Goal: Task Accomplishment & Management: Manage account settings

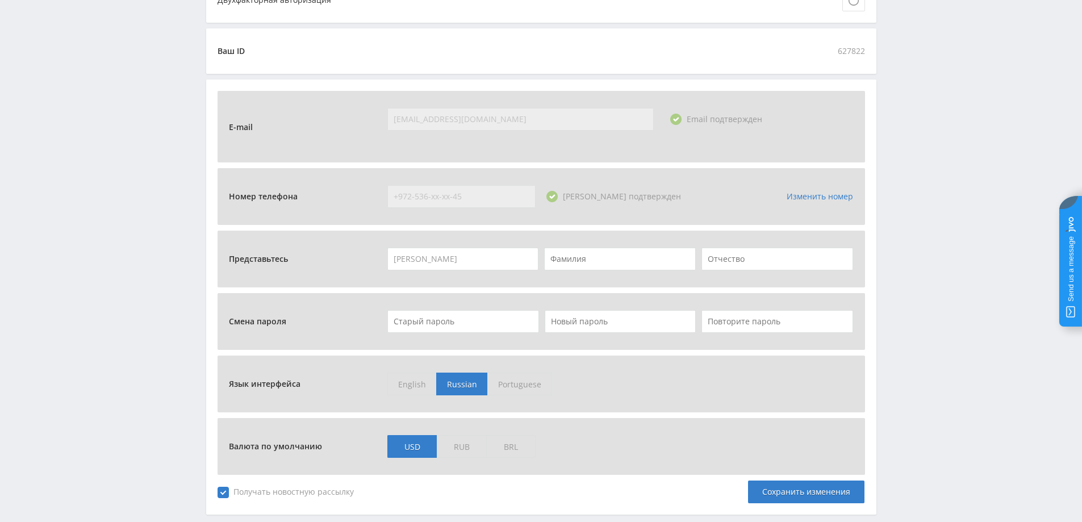
scroll to position [361, 0]
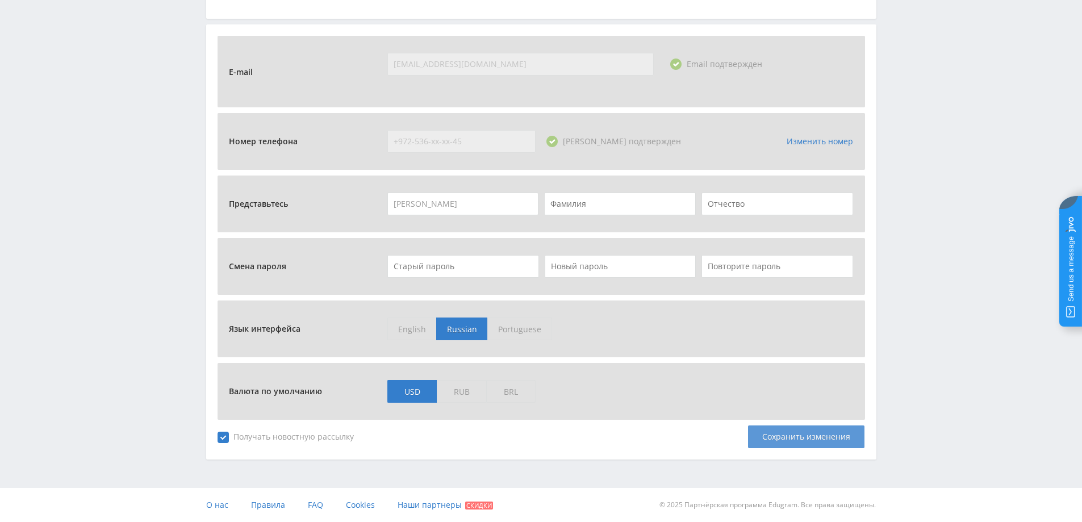
click at [535, 433] on div "Сохранить изменения" at bounding box center [806, 437] width 116 height 23
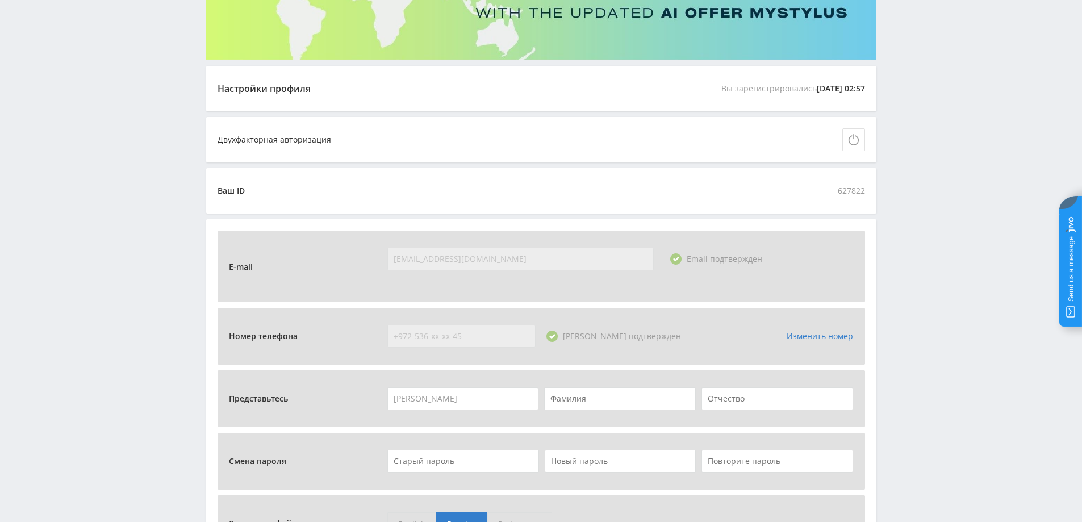
scroll to position [0, 0]
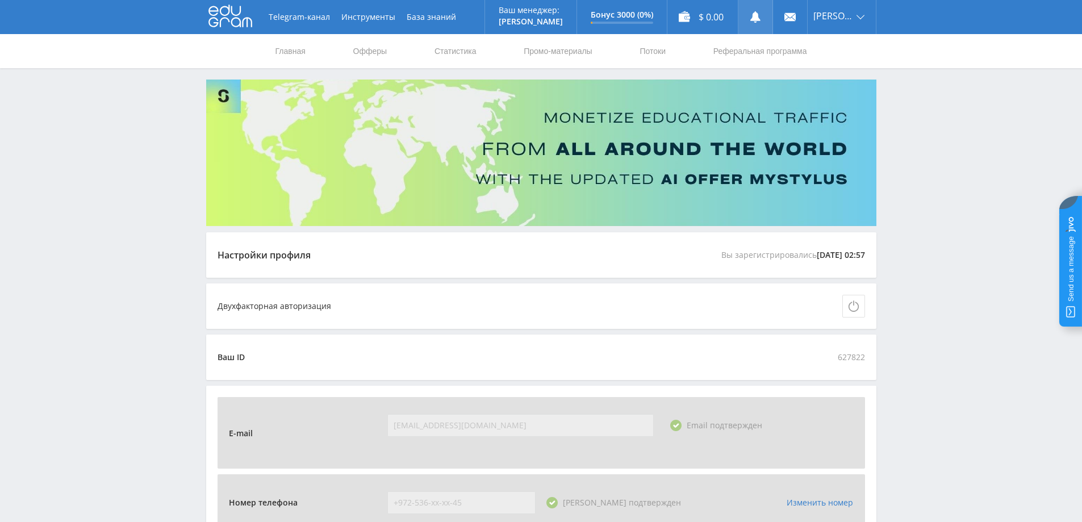
click at [535, 13] on use at bounding box center [755, 16] width 10 height 11
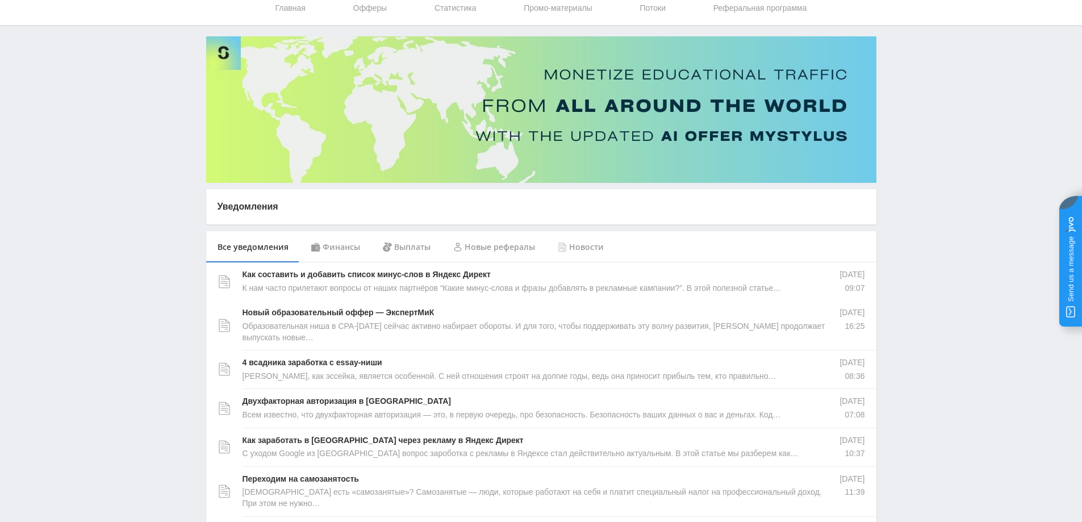
scroll to position [170, 0]
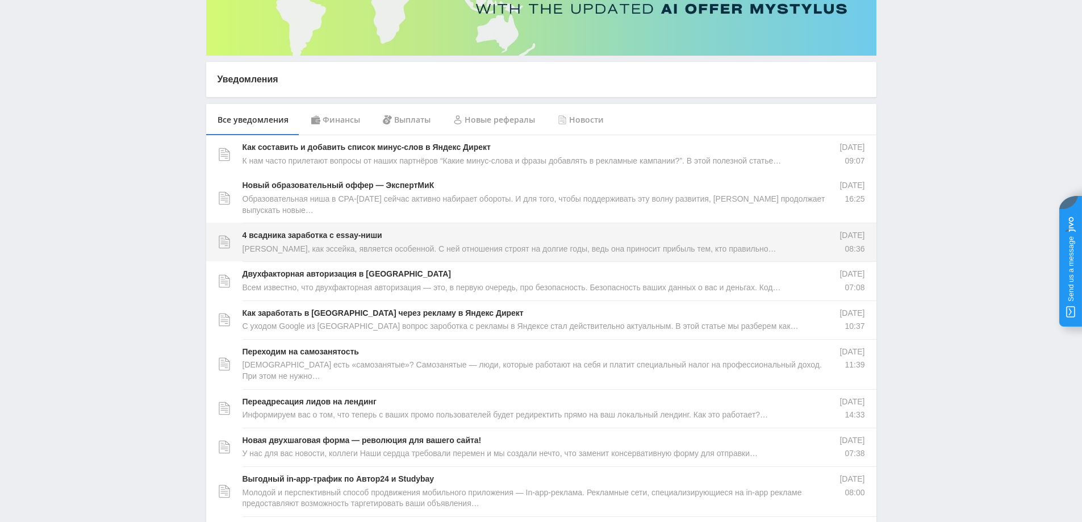
click at [302, 240] on p "4 всадника заработка с essay-ниши" at bounding box center [313, 235] width 140 height 11
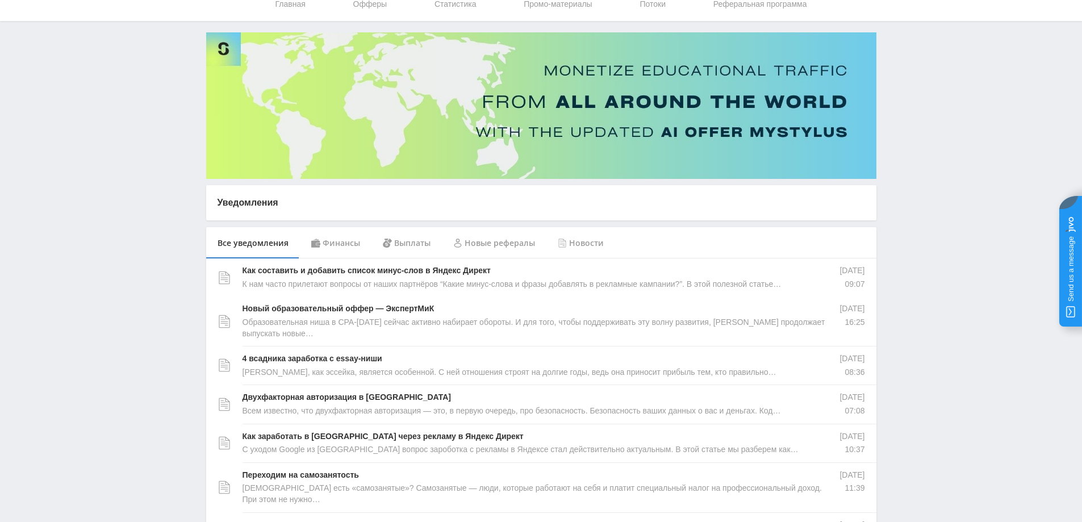
scroll to position [0, 0]
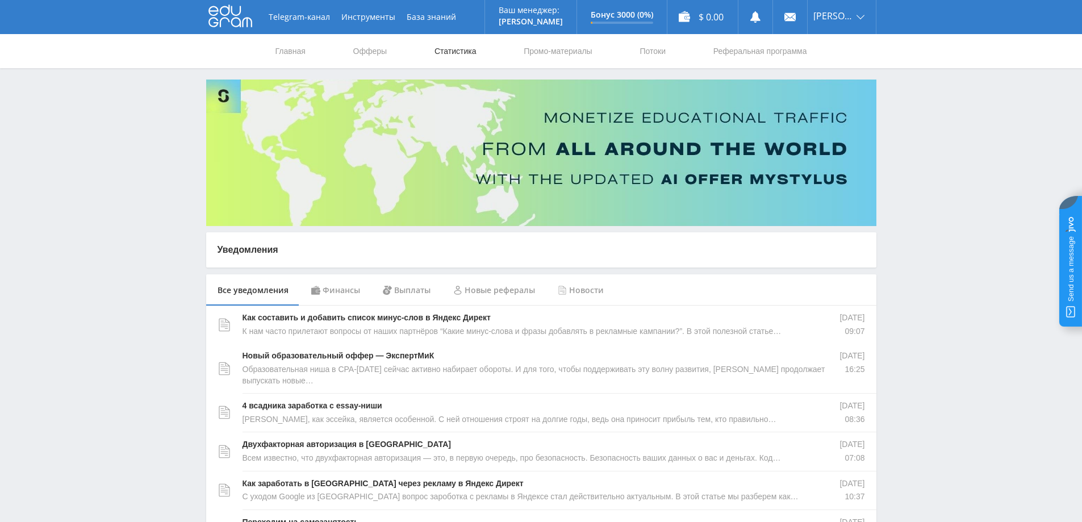
click at [439, 49] on link "Статистика" at bounding box center [455, 51] width 44 height 34
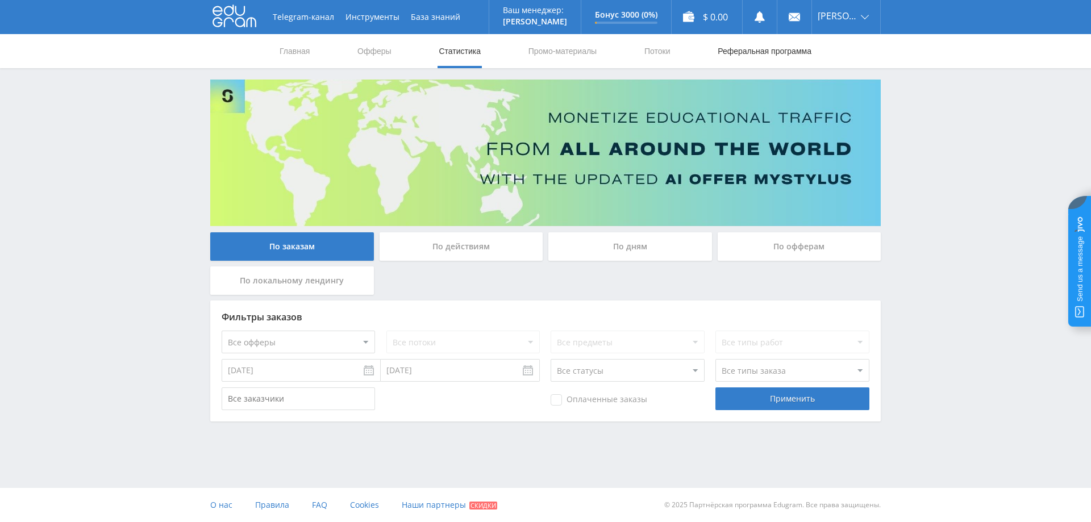
click at [739, 52] on link "Реферальная программа" at bounding box center [764, 51] width 96 height 34
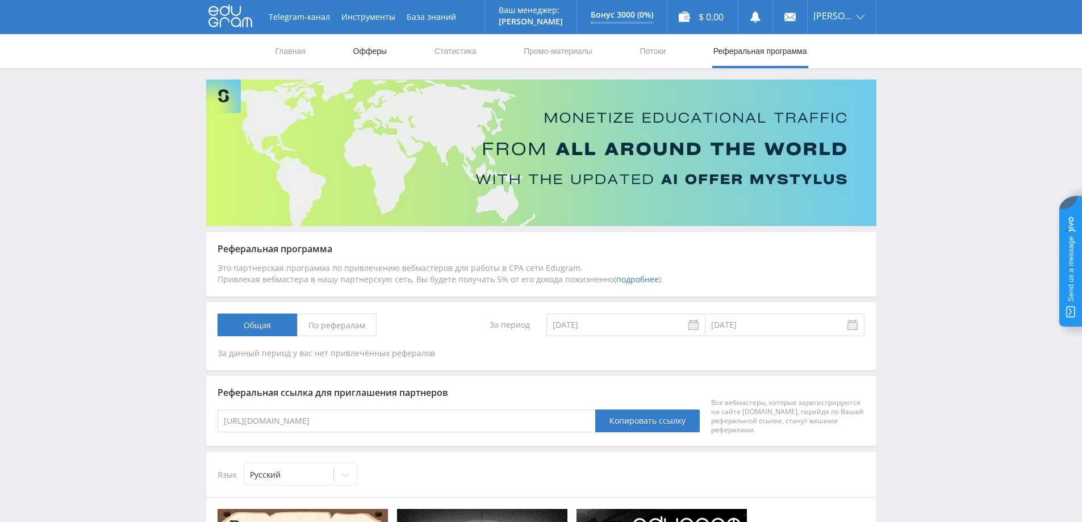
click at [365, 56] on link "Офферы" at bounding box center [370, 51] width 36 height 34
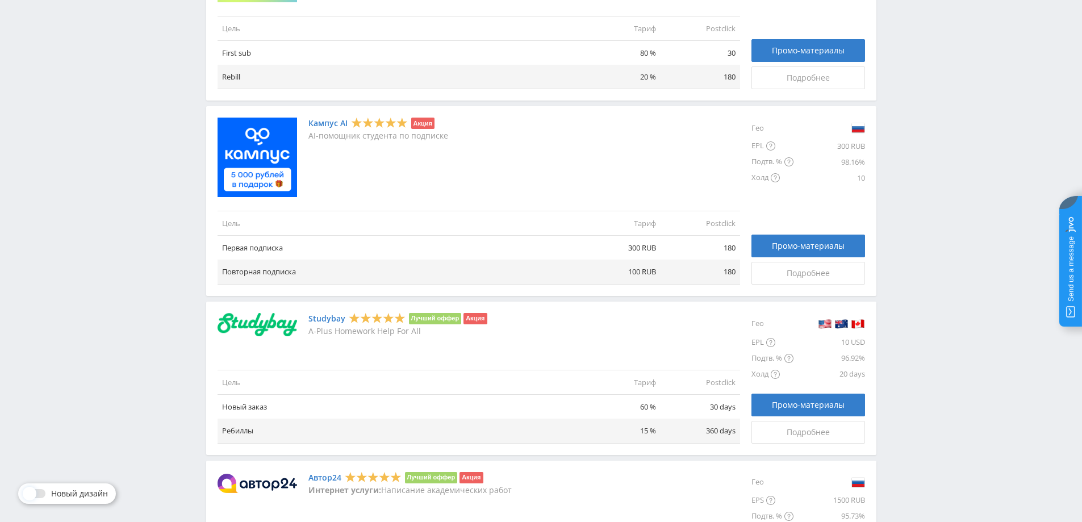
scroll to position [625, 0]
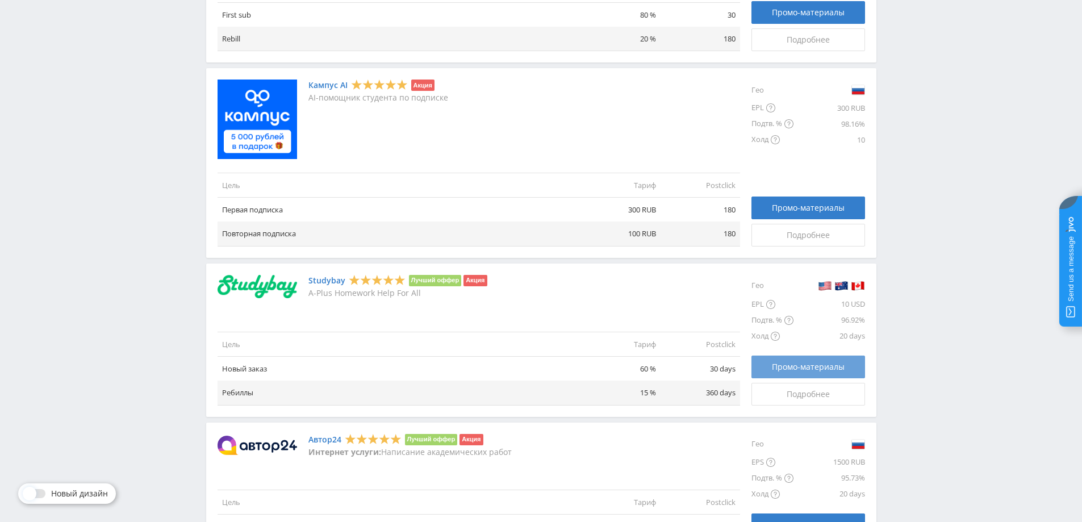
click at [799, 366] on span "Промо-материалы" at bounding box center [808, 366] width 73 height 9
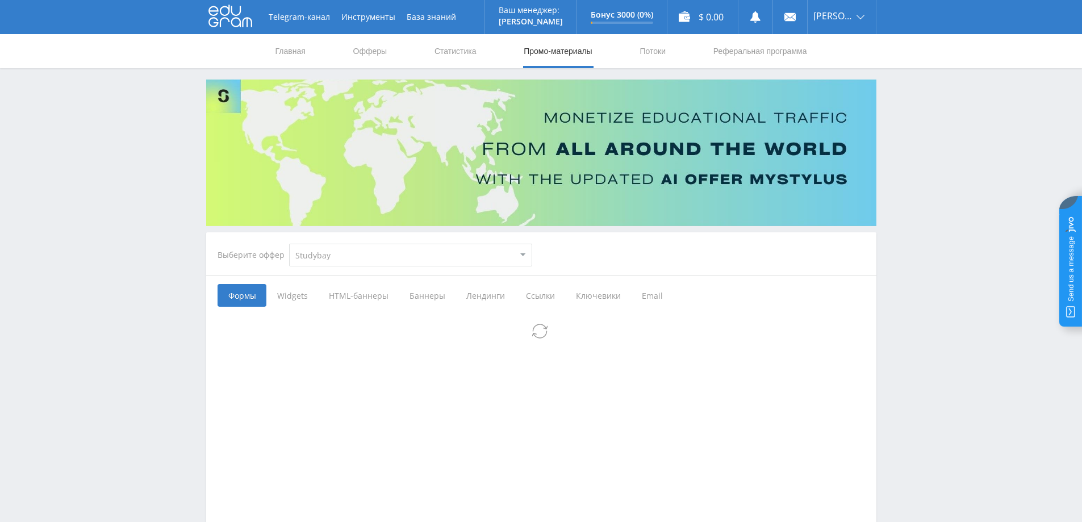
select select "2"
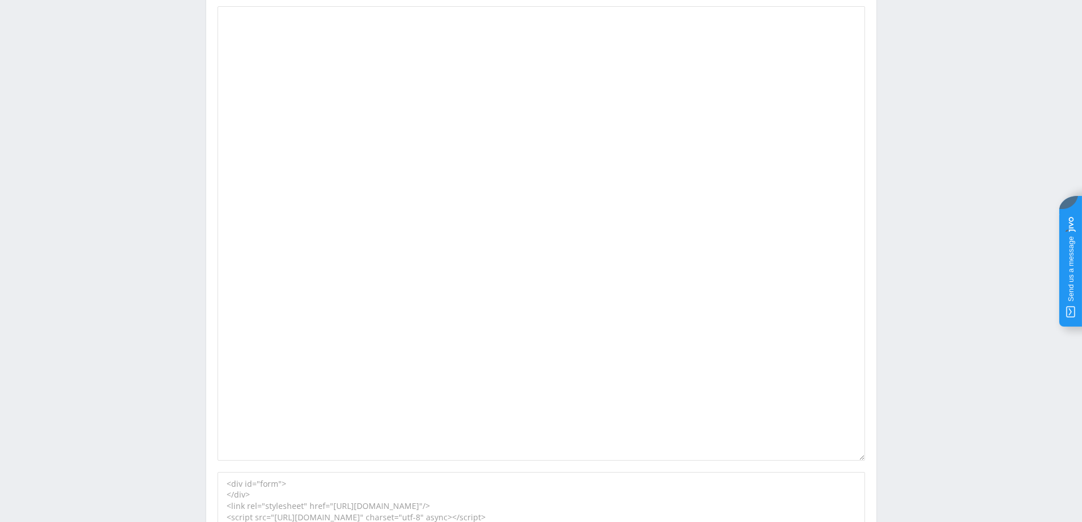
scroll to position [1932, 0]
